Goal: Task Accomplishment & Management: Complete application form

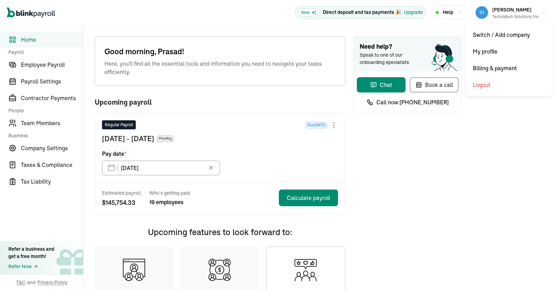
click at [543, 9] on button "[PERSON_NAME] Techdatum Solutions Inc" at bounding box center [511, 12] width 77 height 17
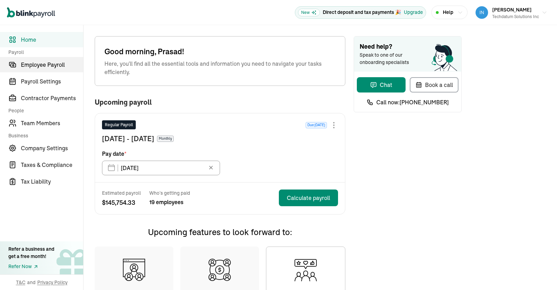
click at [45, 67] on span "Employee Payroll" at bounding box center [52, 65] width 62 height 8
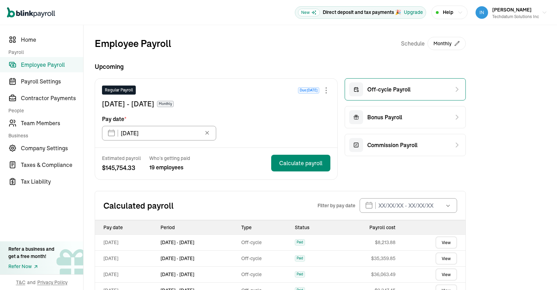
click at [417, 87] on div "Off-cycle Payroll" at bounding box center [405, 89] width 121 height 22
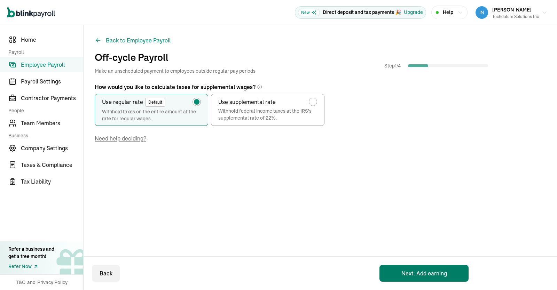
click at [419, 277] on button "Next: Add earning" at bounding box center [423, 273] width 89 height 17
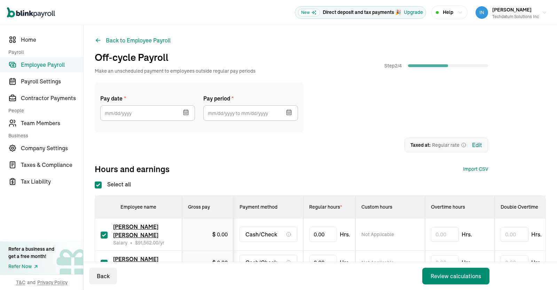
click at [186, 114] on icon "button" at bounding box center [186, 113] width 0 height 1
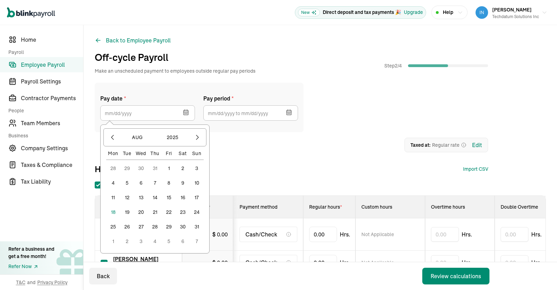
click at [186, 114] on icon "button" at bounding box center [186, 113] width 0 height 1
click at [112, 138] on icon "button" at bounding box center [112, 137] width 2 height 5
click at [128, 168] on button "1" at bounding box center [127, 168] width 14 height 14
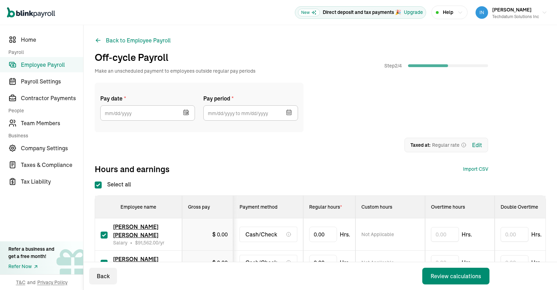
type input "[DATE]"
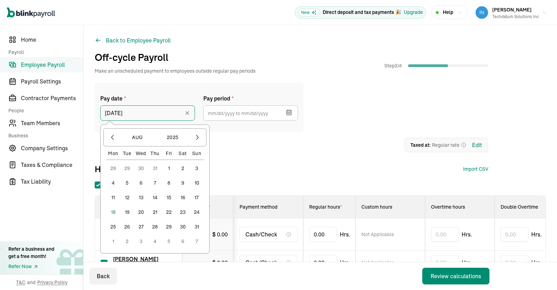
click at [165, 116] on input "[DATE]" at bounding box center [147, 112] width 95 height 15
click at [111, 139] on icon "button" at bounding box center [112, 137] width 7 height 7
click at [157, 229] on button "31" at bounding box center [155, 227] width 14 height 14
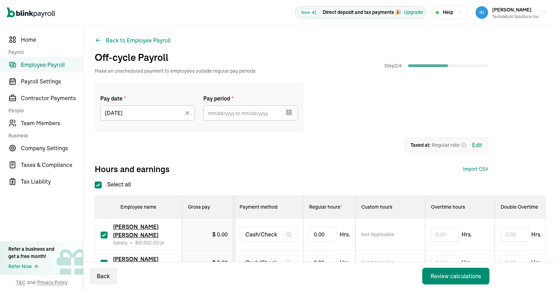
click at [294, 112] on button "button" at bounding box center [287, 112] width 19 height 18
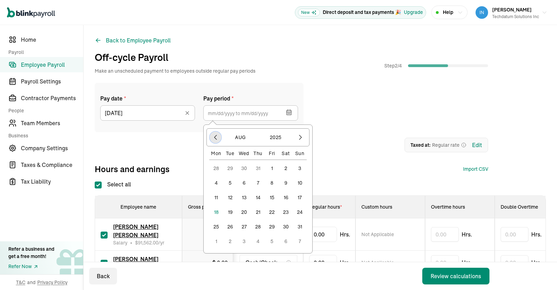
click at [217, 136] on icon "button" at bounding box center [215, 137] width 7 height 7
click at [231, 169] on button "1" at bounding box center [230, 168] width 14 height 14
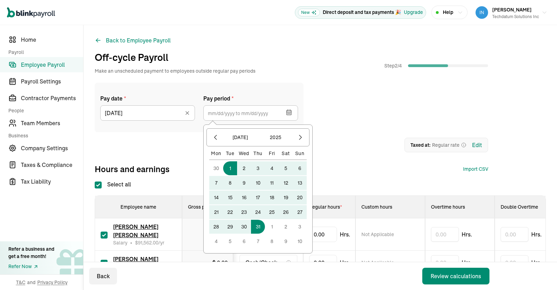
click at [260, 226] on button "31" at bounding box center [258, 227] width 14 height 14
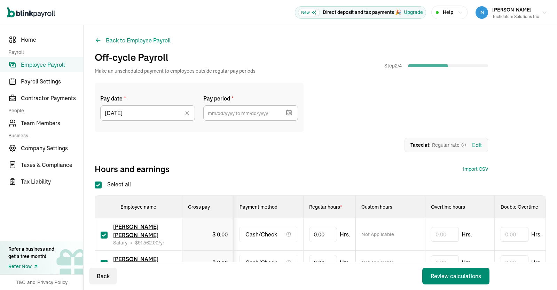
type input "[DATE] ~ [DATE]"
click at [328, 140] on div "1 Upload 2 Map Columns 3 Map Employees Drop your file here or Browse files Expe…" at bounding box center [291, 145] width 393 height 15
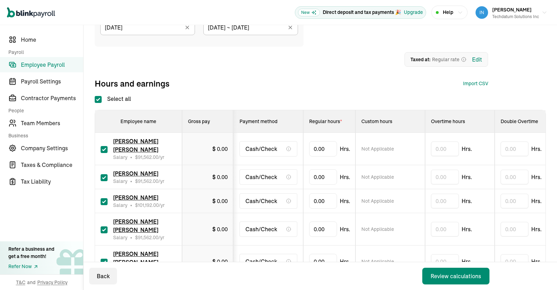
scroll to position [87, 0]
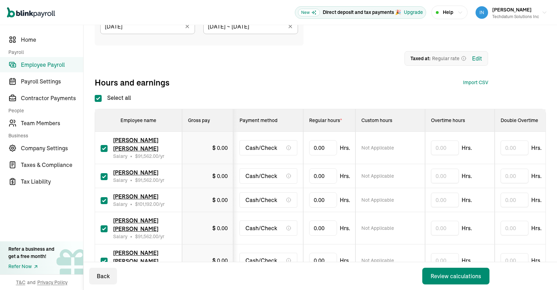
click at [98, 96] on input "Select all" at bounding box center [98, 98] width 7 height 7
checkbox input "false"
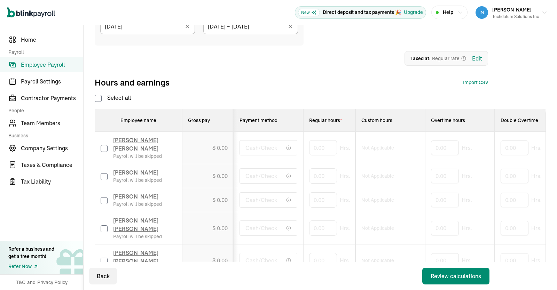
checkbox input "false"
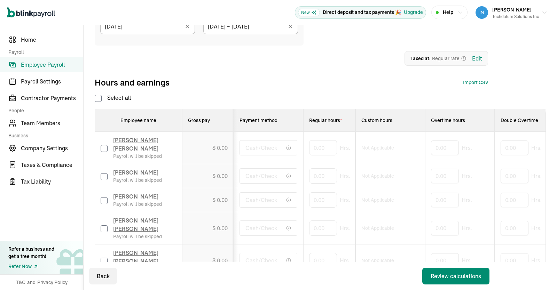
checkbox input "false"
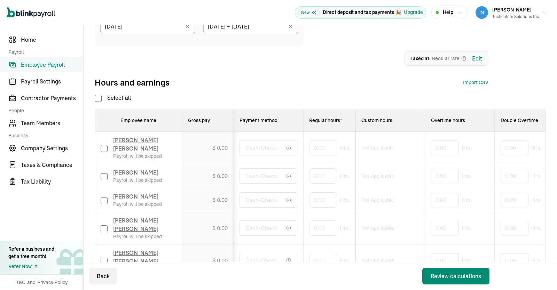
checkbox input "false"
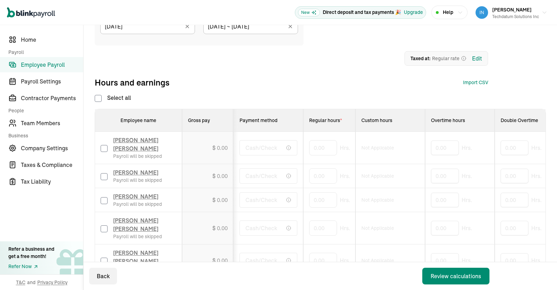
checkbox input "false"
click at [103, 204] on input "checkbox" at bounding box center [104, 200] width 7 height 7
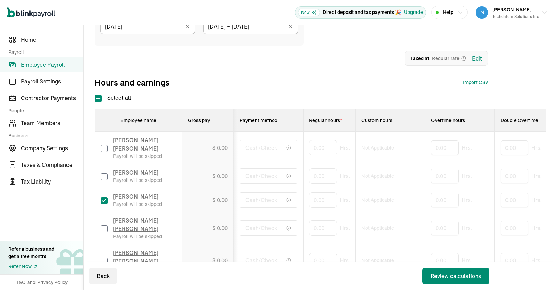
checkbox input "true"
click at [438, 205] on input "text" at bounding box center [445, 200] width 28 height 15
drag, startPoint x: 330, startPoint y: 202, endPoint x: 256, endPoint y: 203, distance: 73.4
drag, startPoint x: 323, startPoint y: 206, endPoint x: 290, endPoint y: 205, distance: 33.4
click at [309, 205] on input "0" at bounding box center [323, 200] width 28 height 15
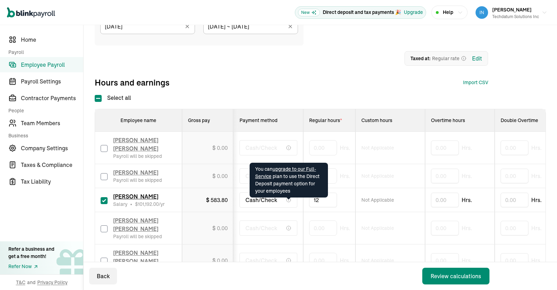
type input "120"
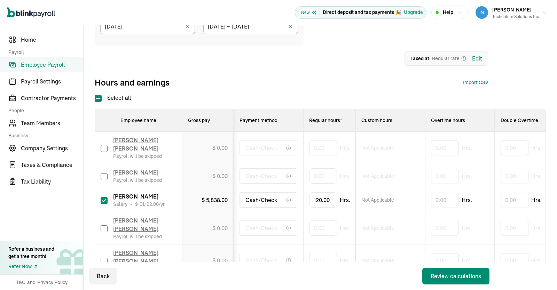
click at [462, 275] on div "Review calculations" at bounding box center [455, 276] width 50 height 8
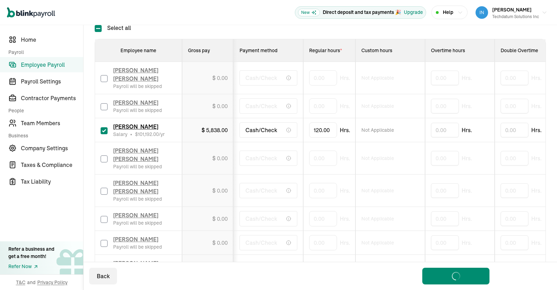
scroll to position [152, 0]
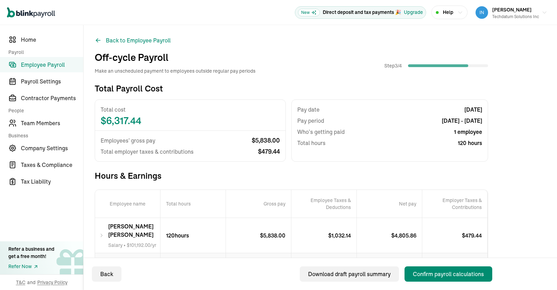
scroll to position [47, 0]
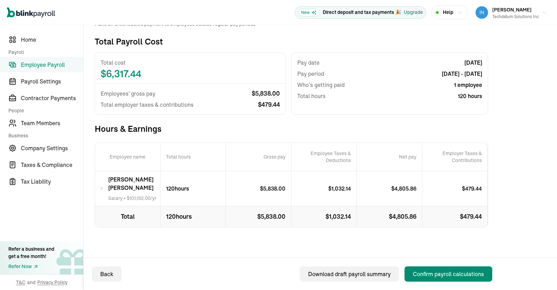
click at [100, 187] on icon at bounding box center [101, 188] width 5 height 8
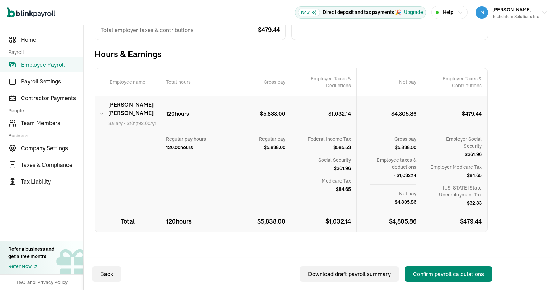
scroll to position [123, 0]
